Goal: Task Accomplishment & Management: Complete application form

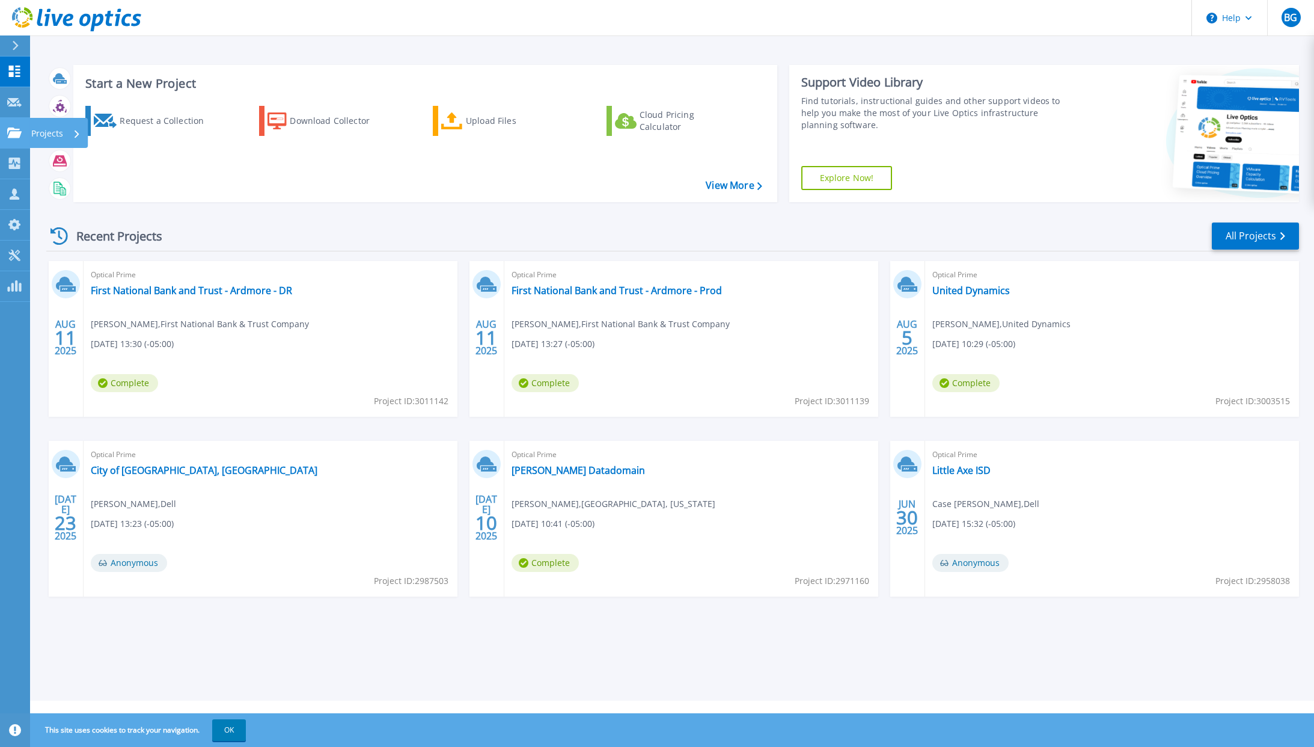
click at [30, 127] on div "Projects" at bounding box center [58, 133] width 58 height 30
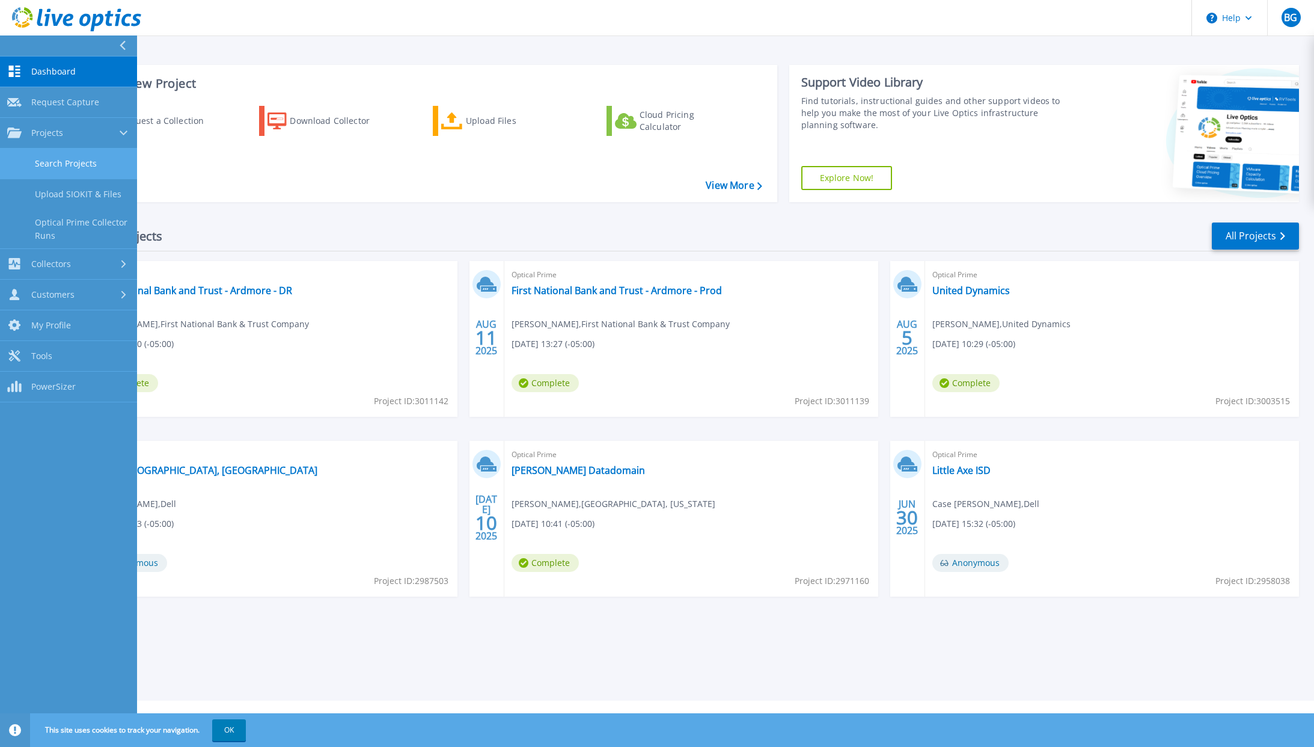
click at [63, 161] on link "Search Projects" at bounding box center [68, 163] width 137 height 31
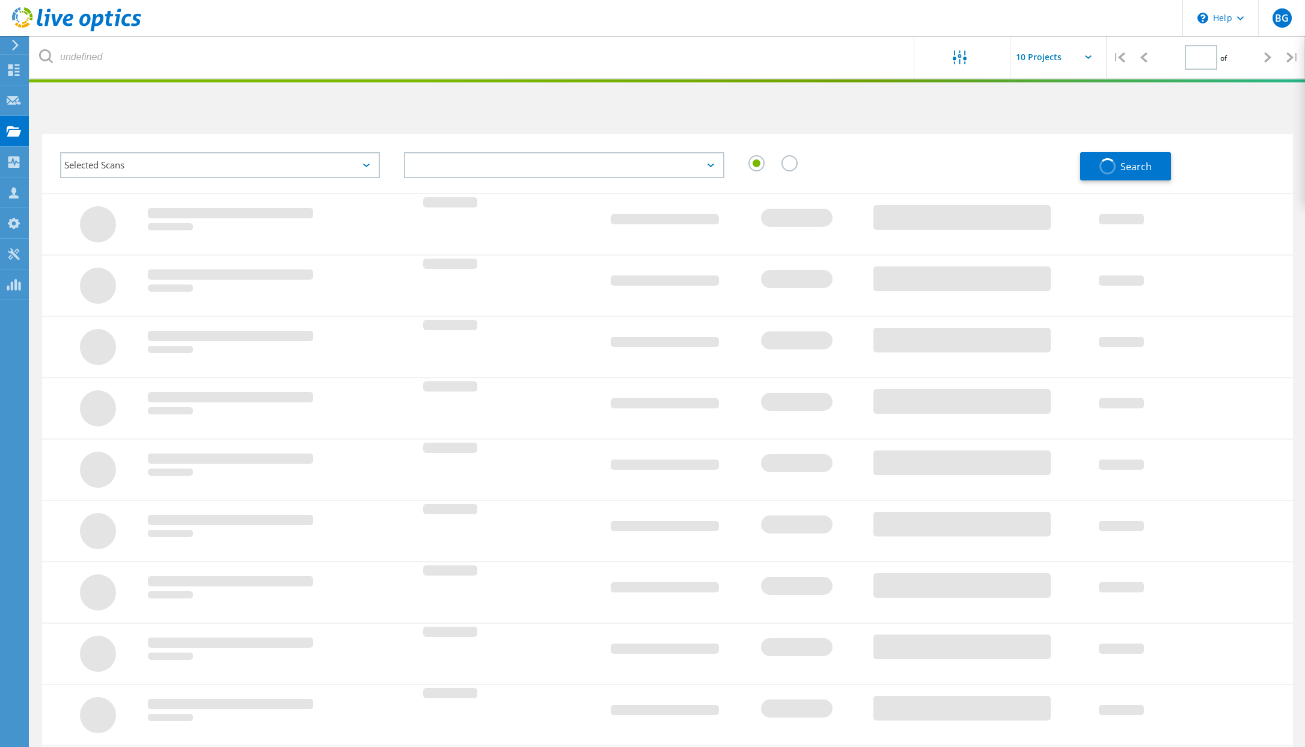
type input "1"
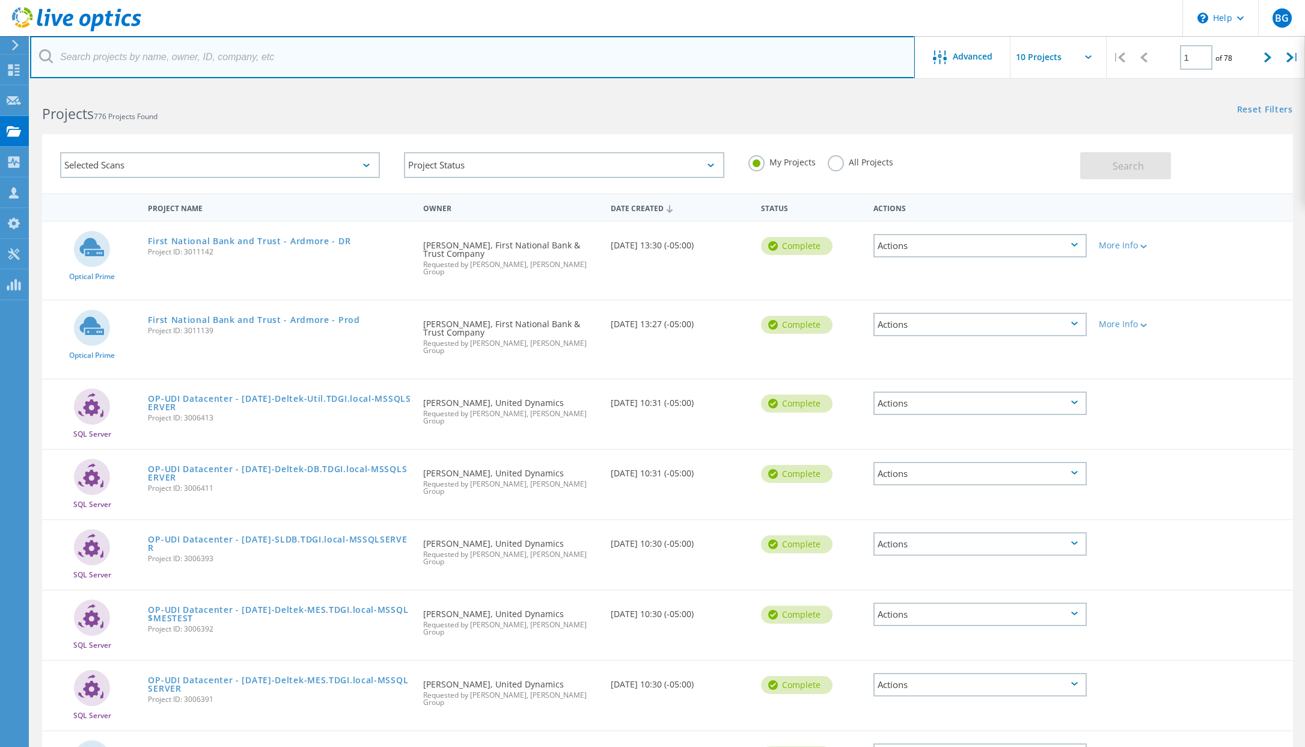
click at [158, 60] on input "text" at bounding box center [472, 57] width 885 height 42
type input "rural"
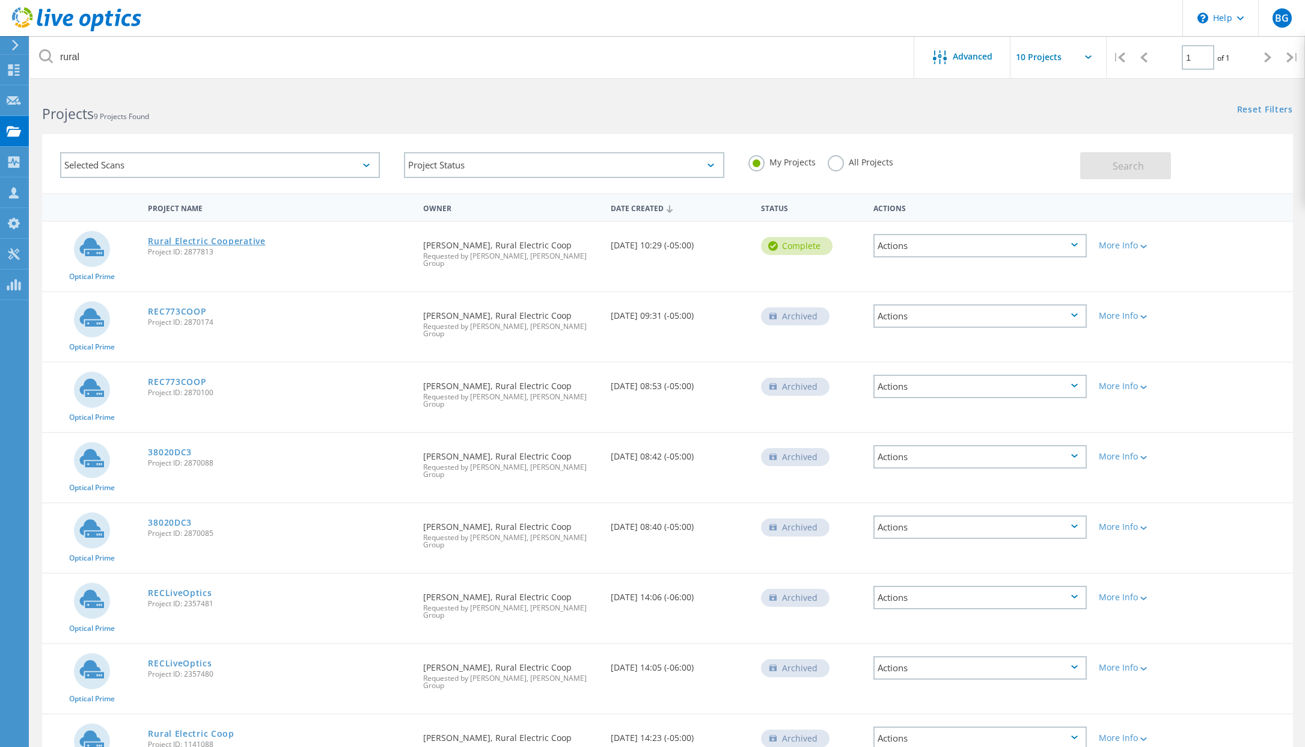
click at [227, 243] on link "Rural Electric Cooperative" at bounding box center [206, 241] width 117 height 8
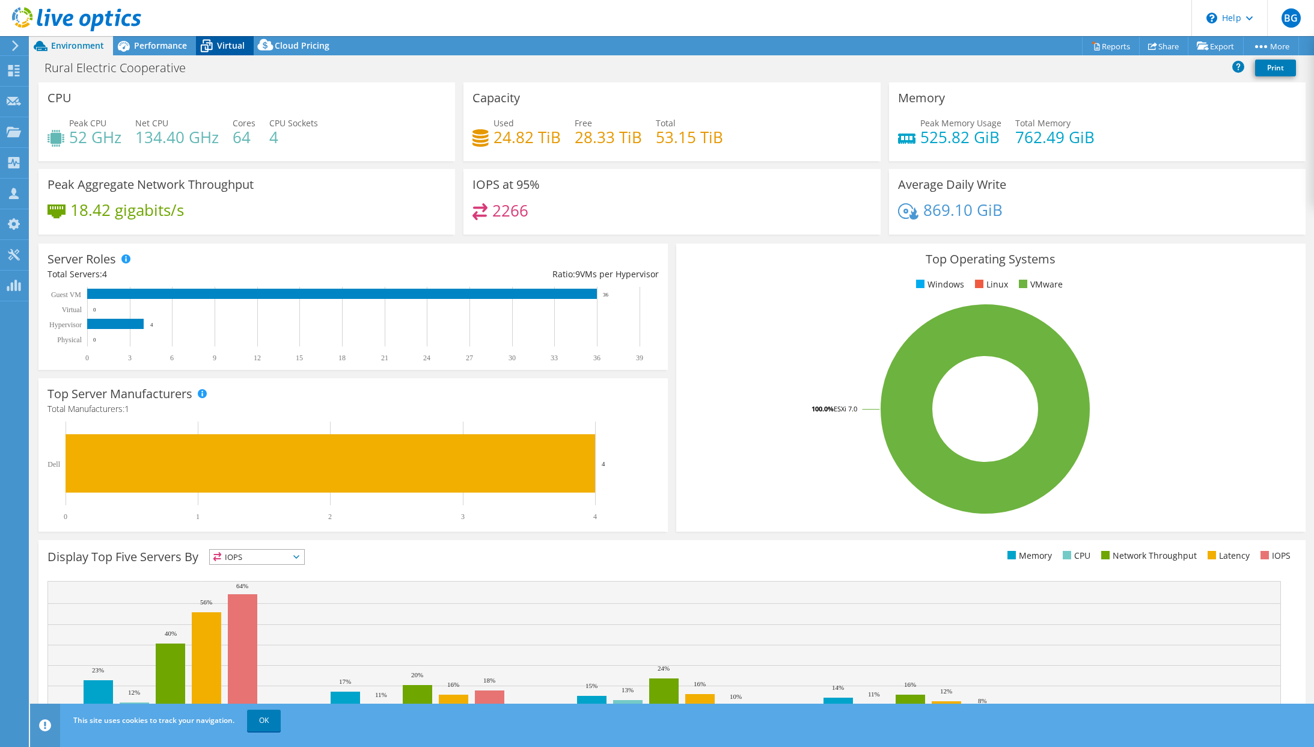
click at [233, 49] on span "Virtual" at bounding box center [231, 45] width 28 height 11
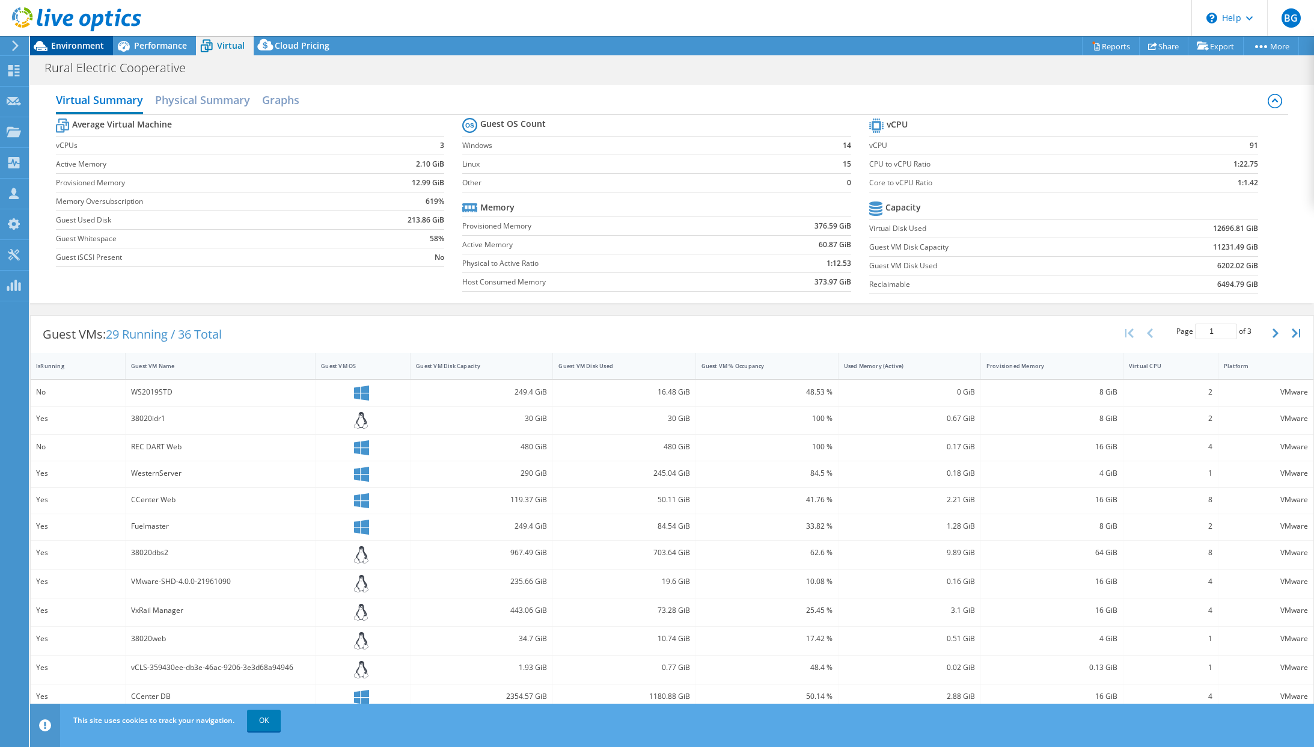
click at [98, 48] on span "Environment" at bounding box center [77, 45] width 53 height 11
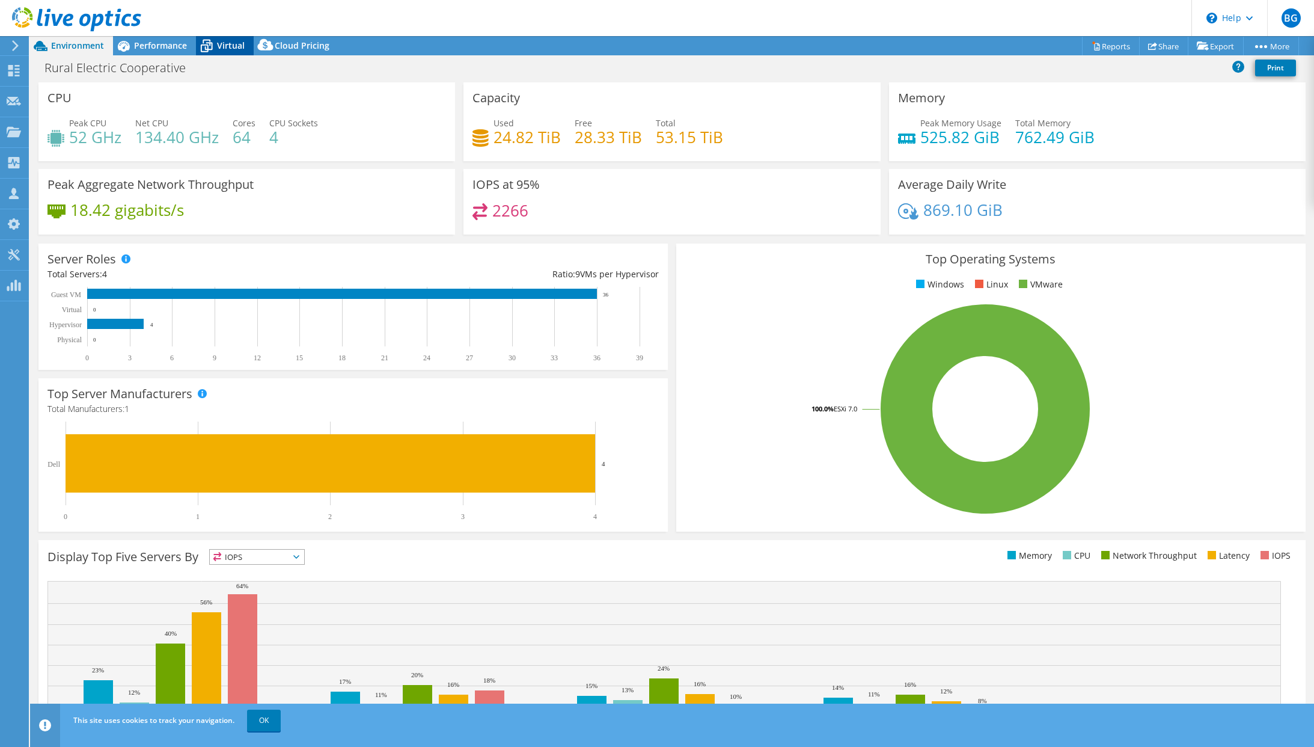
click at [227, 45] on span "Virtual" at bounding box center [231, 45] width 28 height 11
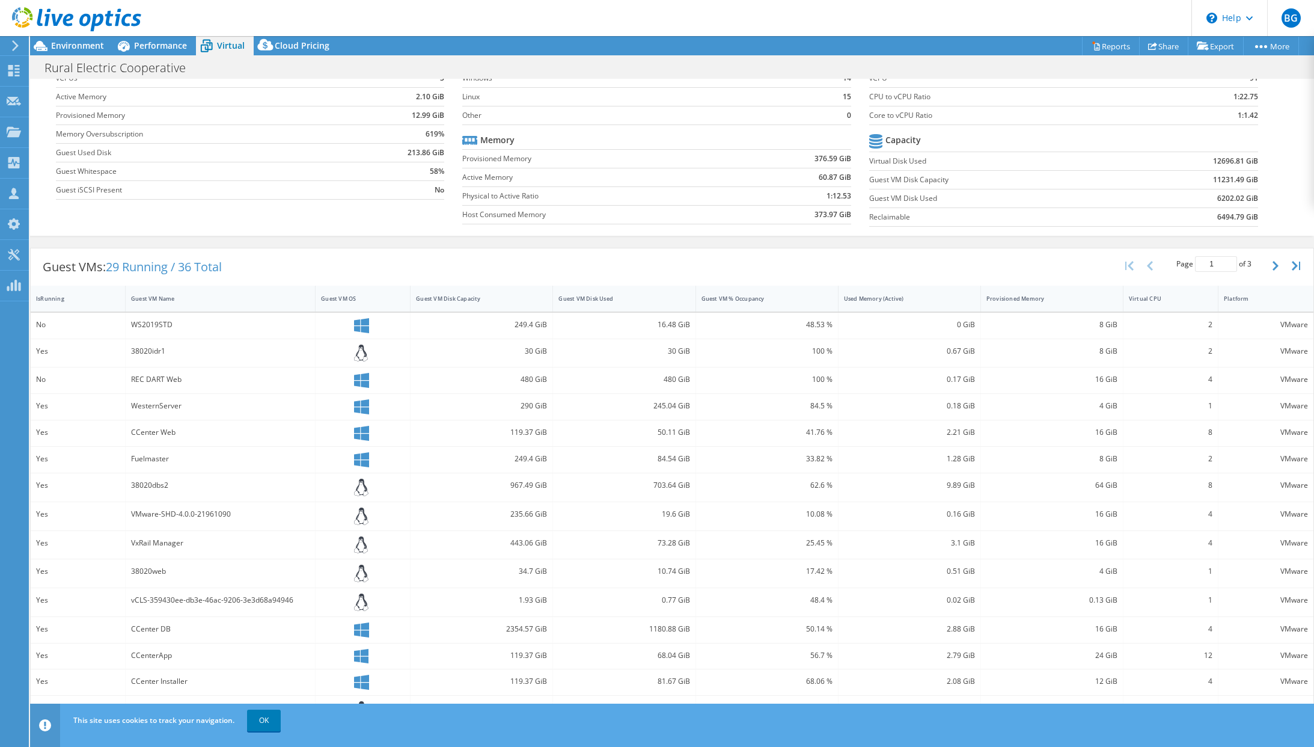
scroll to position [75, 0]
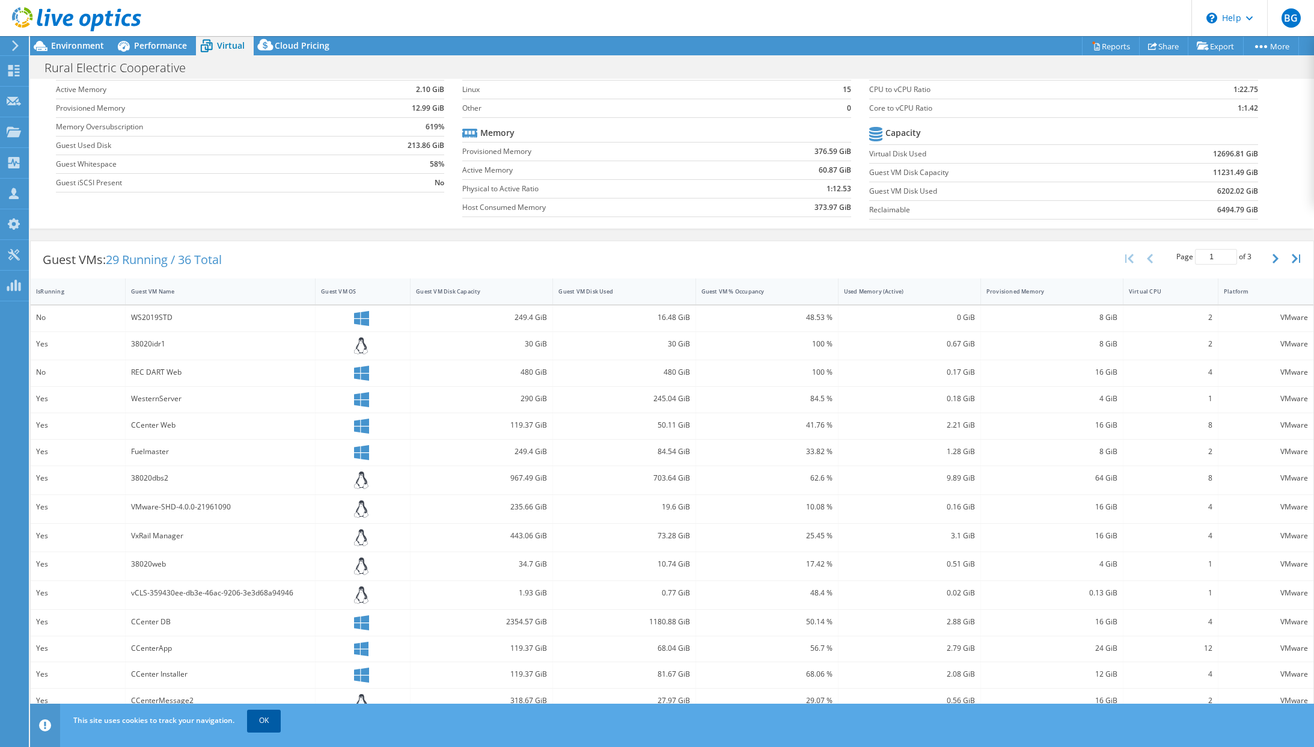
click at [267, 714] on link "OK" at bounding box center [264, 720] width 34 height 22
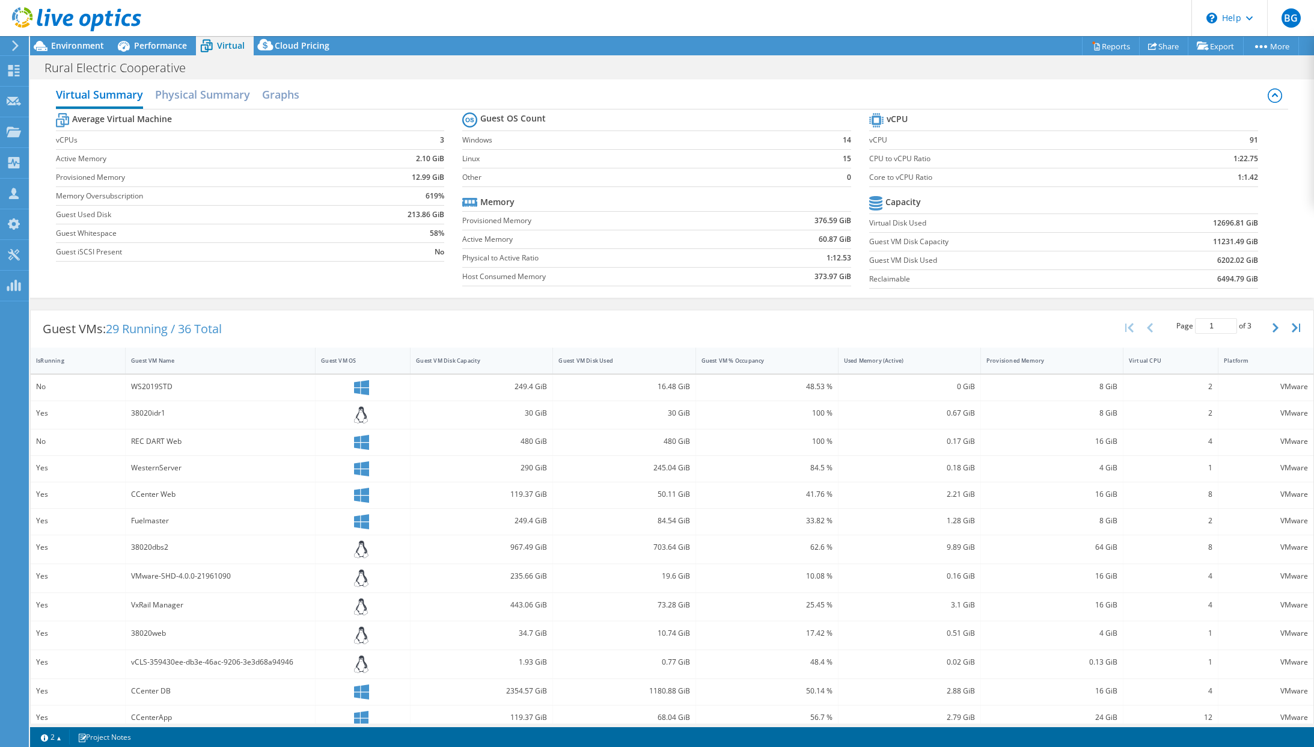
scroll to position [0, 0]
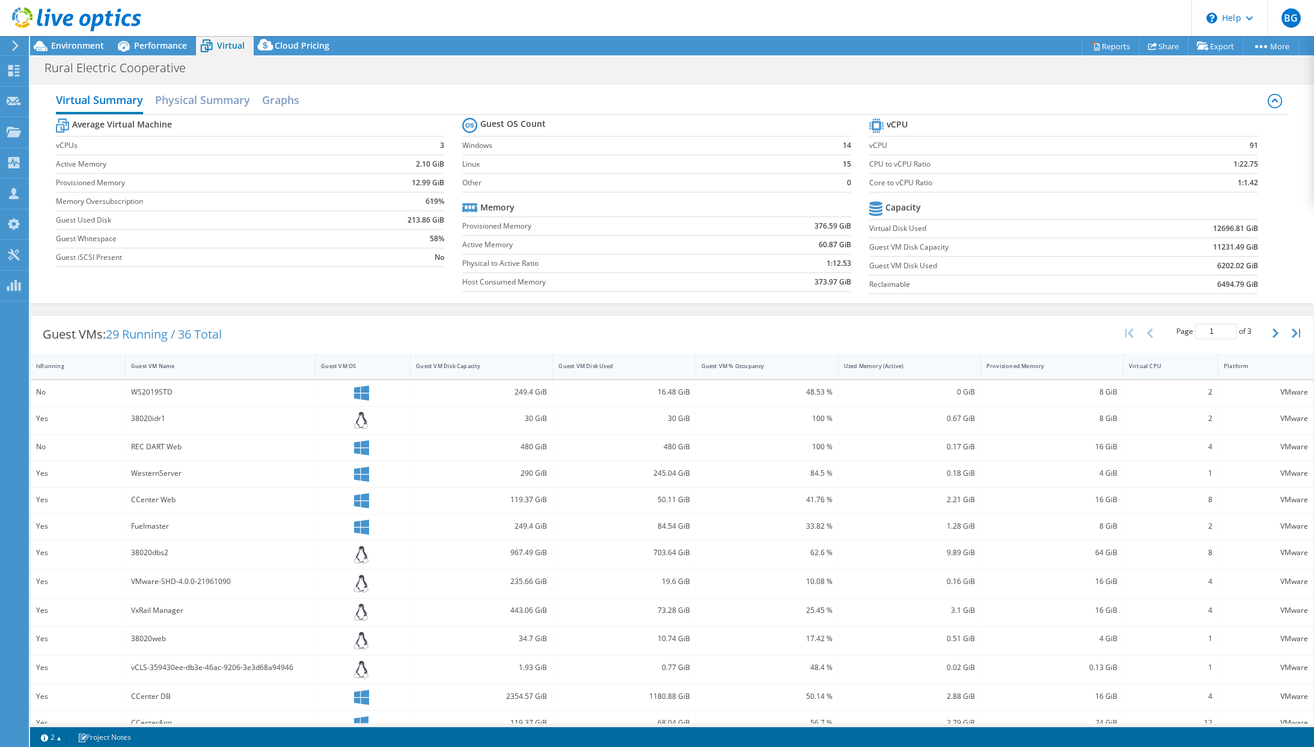
click at [1148, 370] on div "Virtual CPU" at bounding box center [1164, 366] width 80 height 19
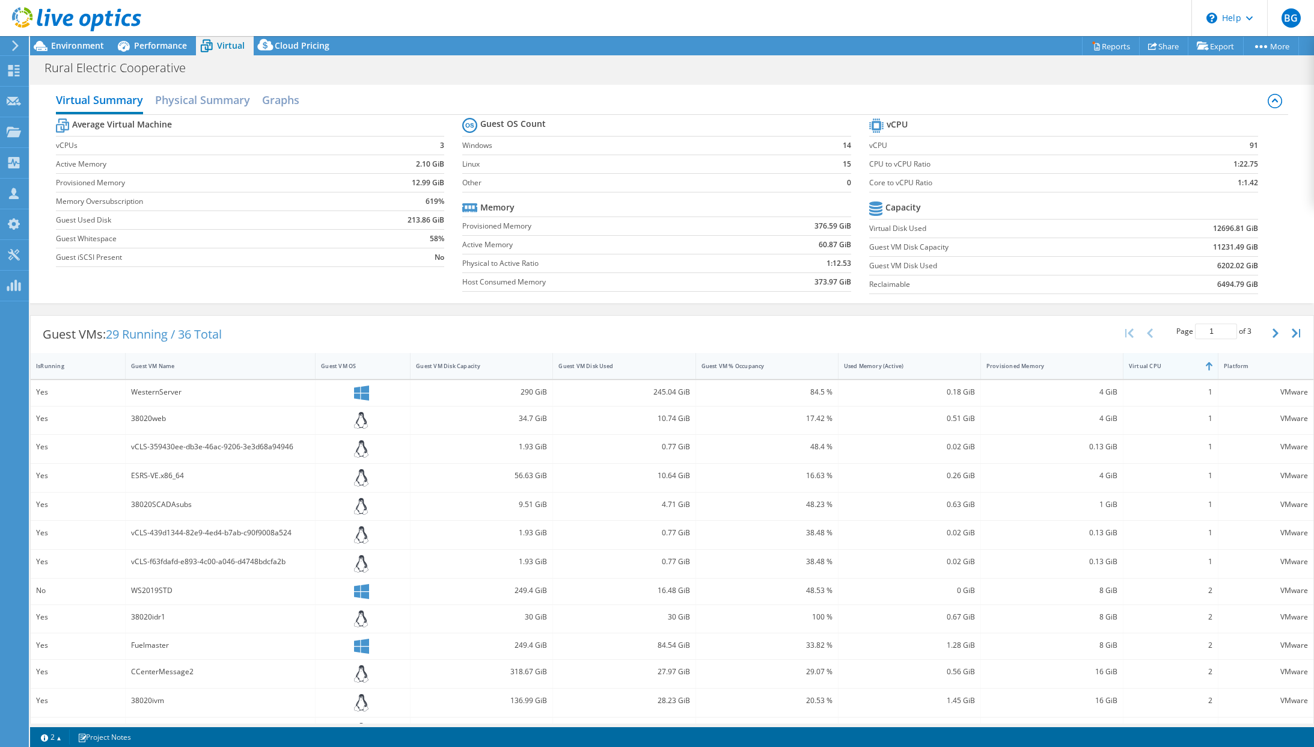
click at [1149, 369] on div "Virtual CPU" at bounding box center [1163, 366] width 69 height 8
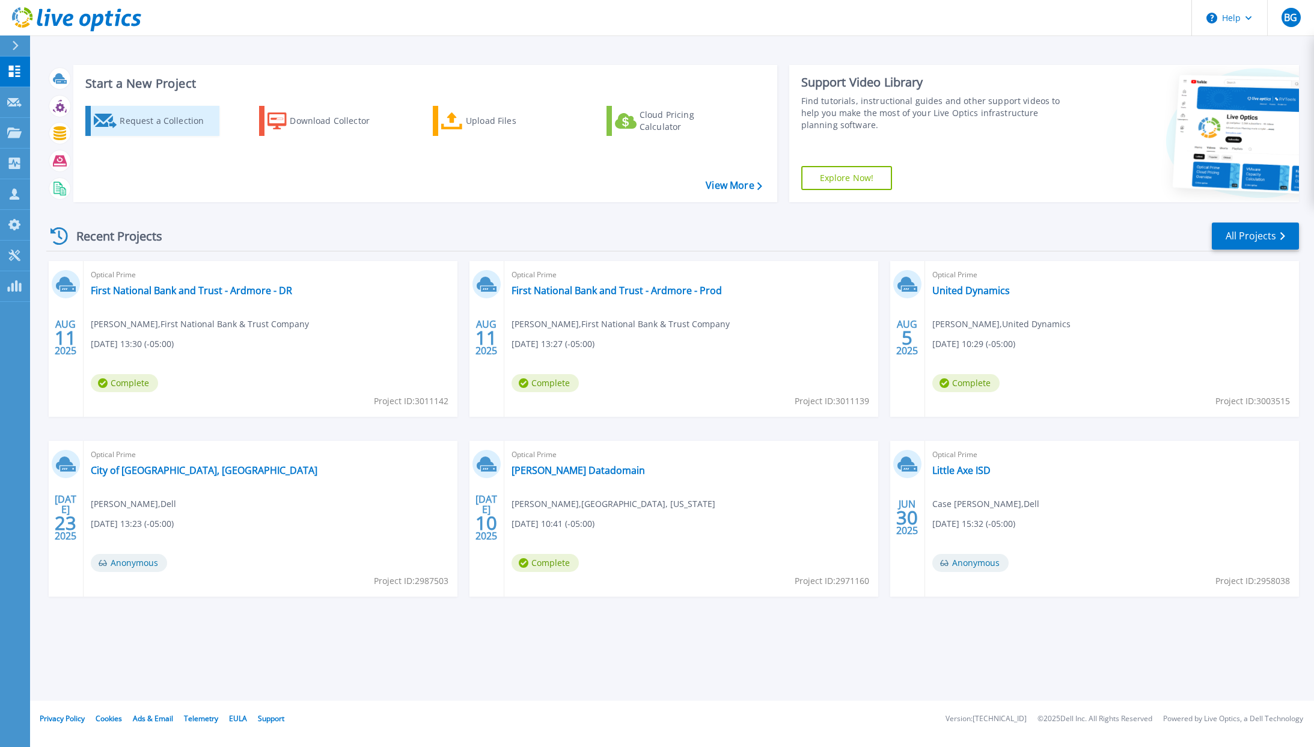
click at [150, 126] on div "Request a Collection" at bounding box center [168, 121] width 96 height 24
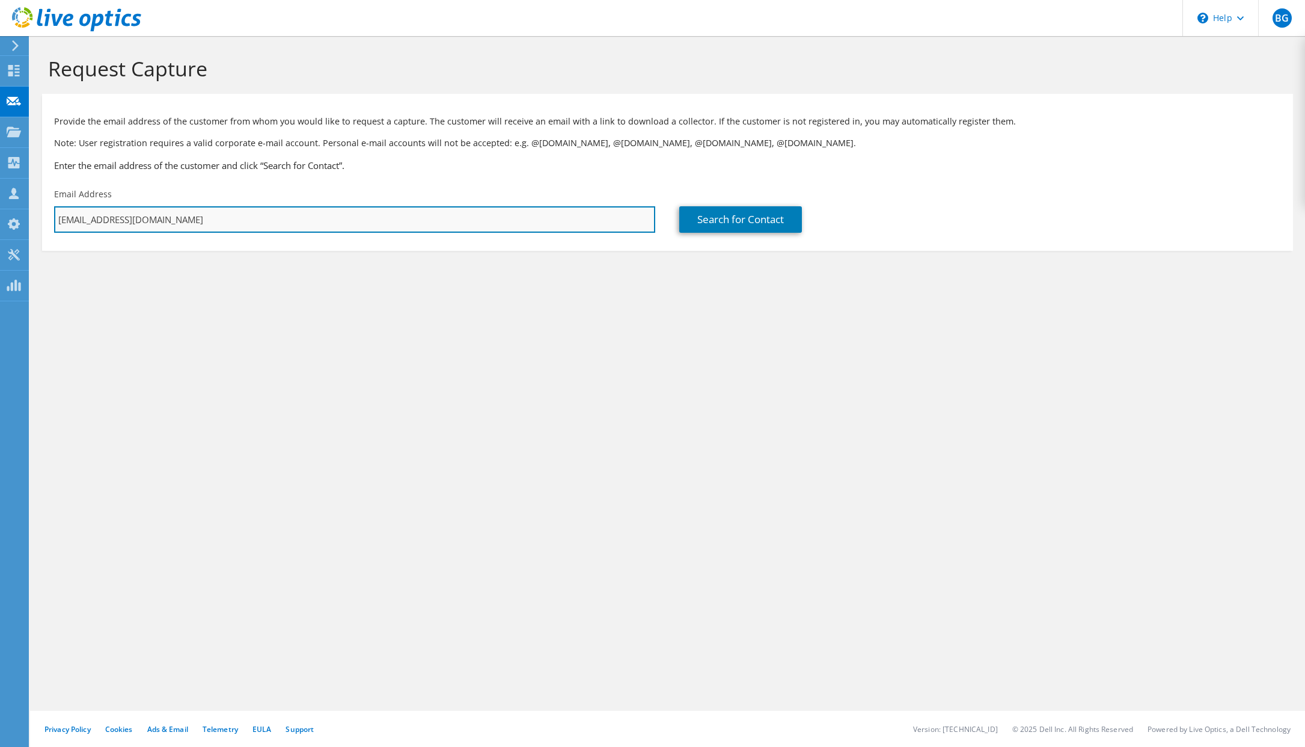
click at [155, 209] on input "[EMAIL_ADDRESS][DOMAIN_NAME]" at bounding box center [354, 219] width 601 height 26
paste input "ccampbell@mrleng"
type input "[EMAIL_ADDRESS][DOMAIN_NAME]"
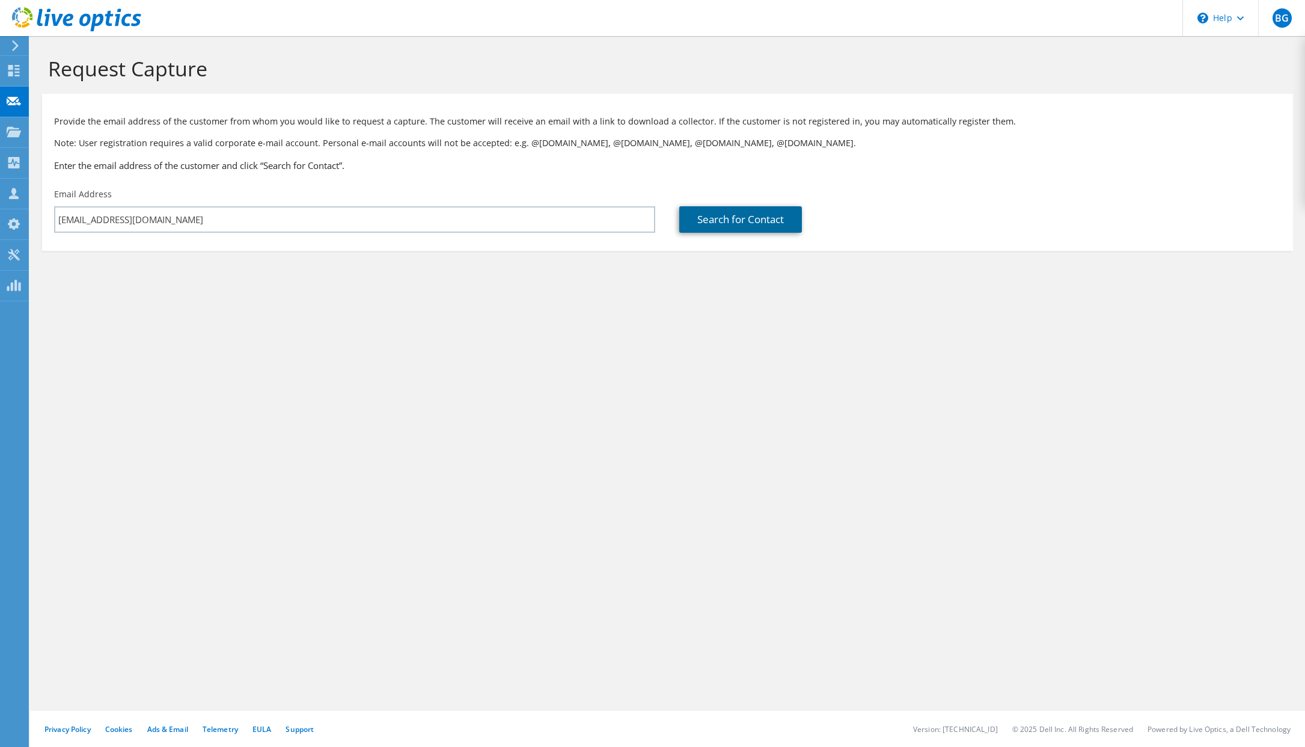
click at [717, 222] on link "Search for Contact" at bounding box center [740, 219] width 123 height 26
type input "[PERSON_NAME]"
type input "[GEOGRAPHIC_DATA]"
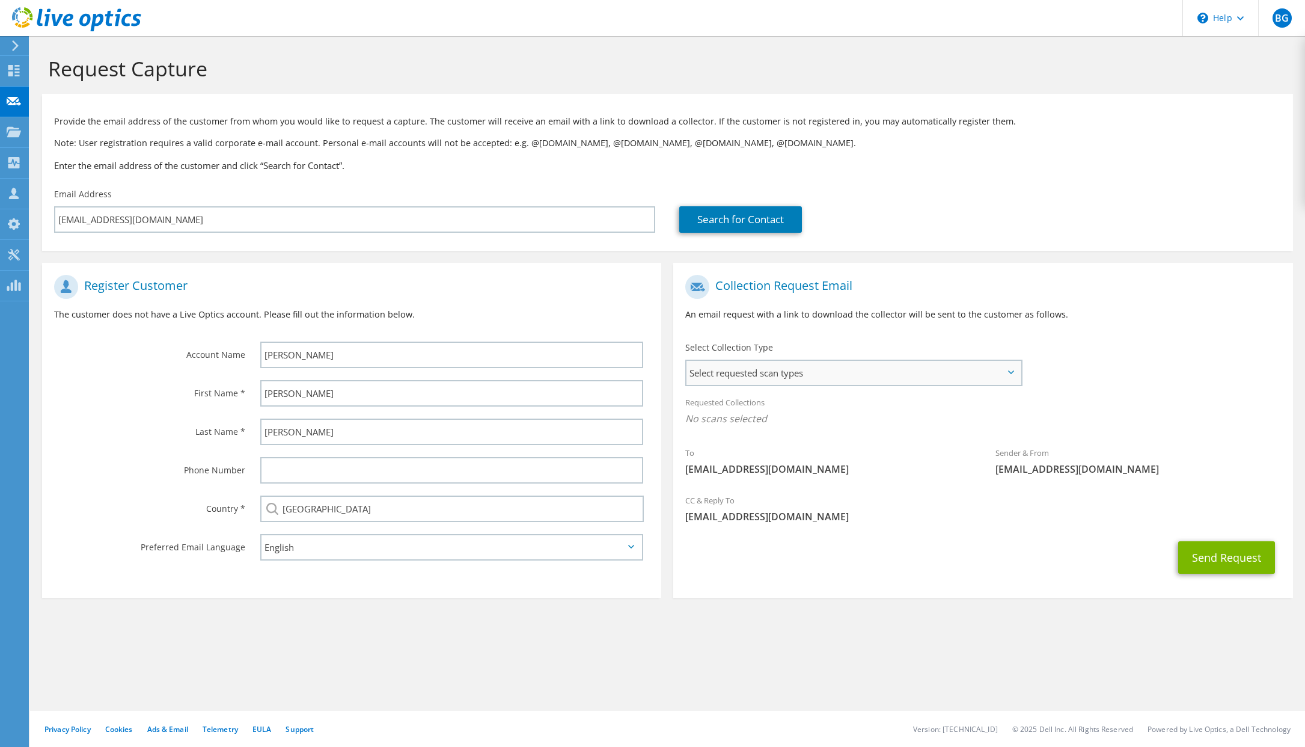
click at [736, 369] on span "Select requested scan types" at bounding box center [854, 373] width 334 height 24
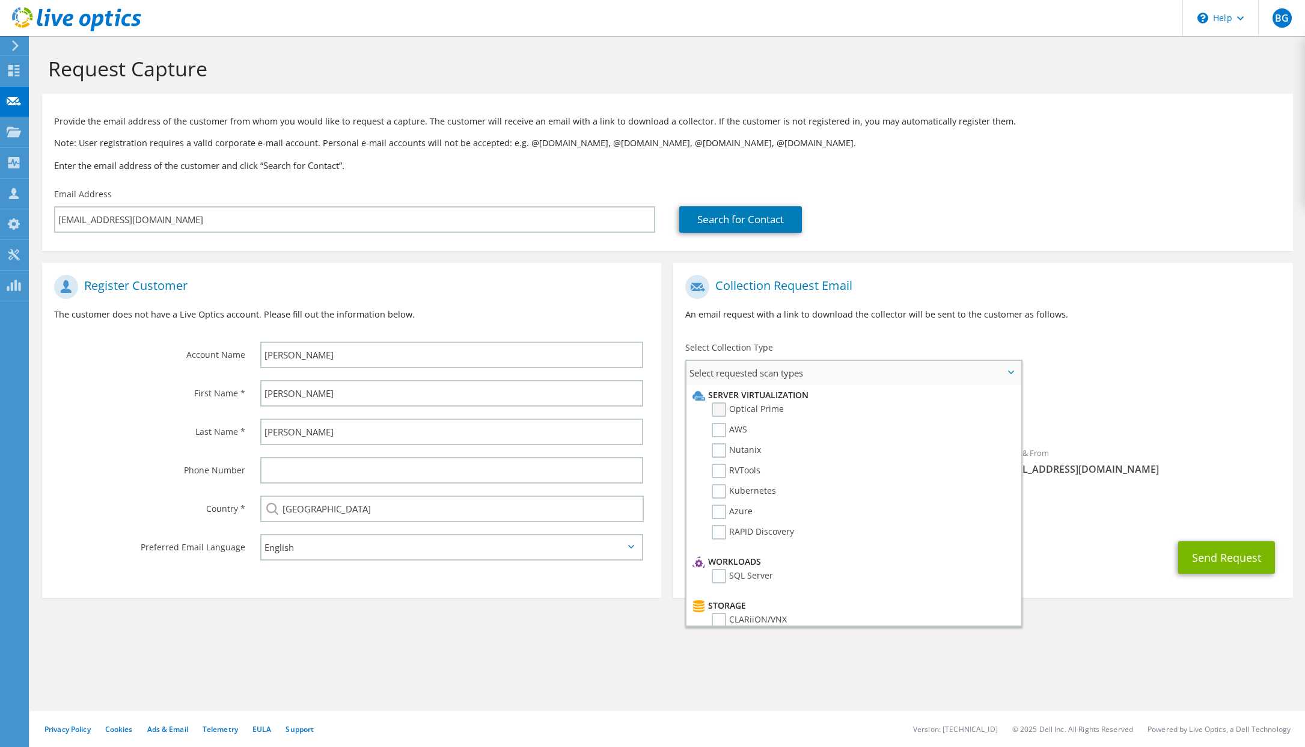
click at [720, 409] on label "Optical Prime" at bounding box center [748, 409] width 72 height 14
click at [0, 0] on input "Optical Prime" at bounding box center [0, 0] width 0 height 0
click at [1219, 560] on button "Send Request" at bounding box center [1226, 561] width 97 height 32
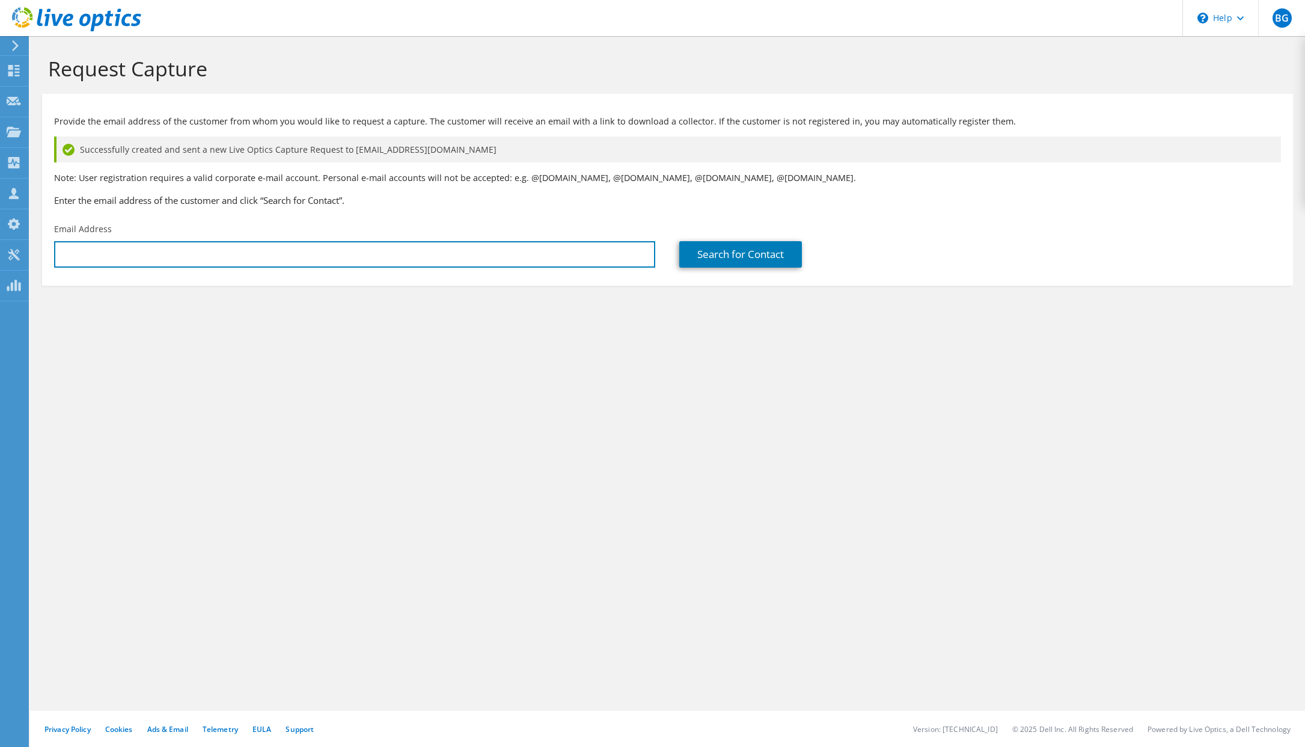
type input "[EMAIL_ADDRESS][DOMAIN_NAME]"
